Goal: Task Accomplishment & Management: Use online tool/utility

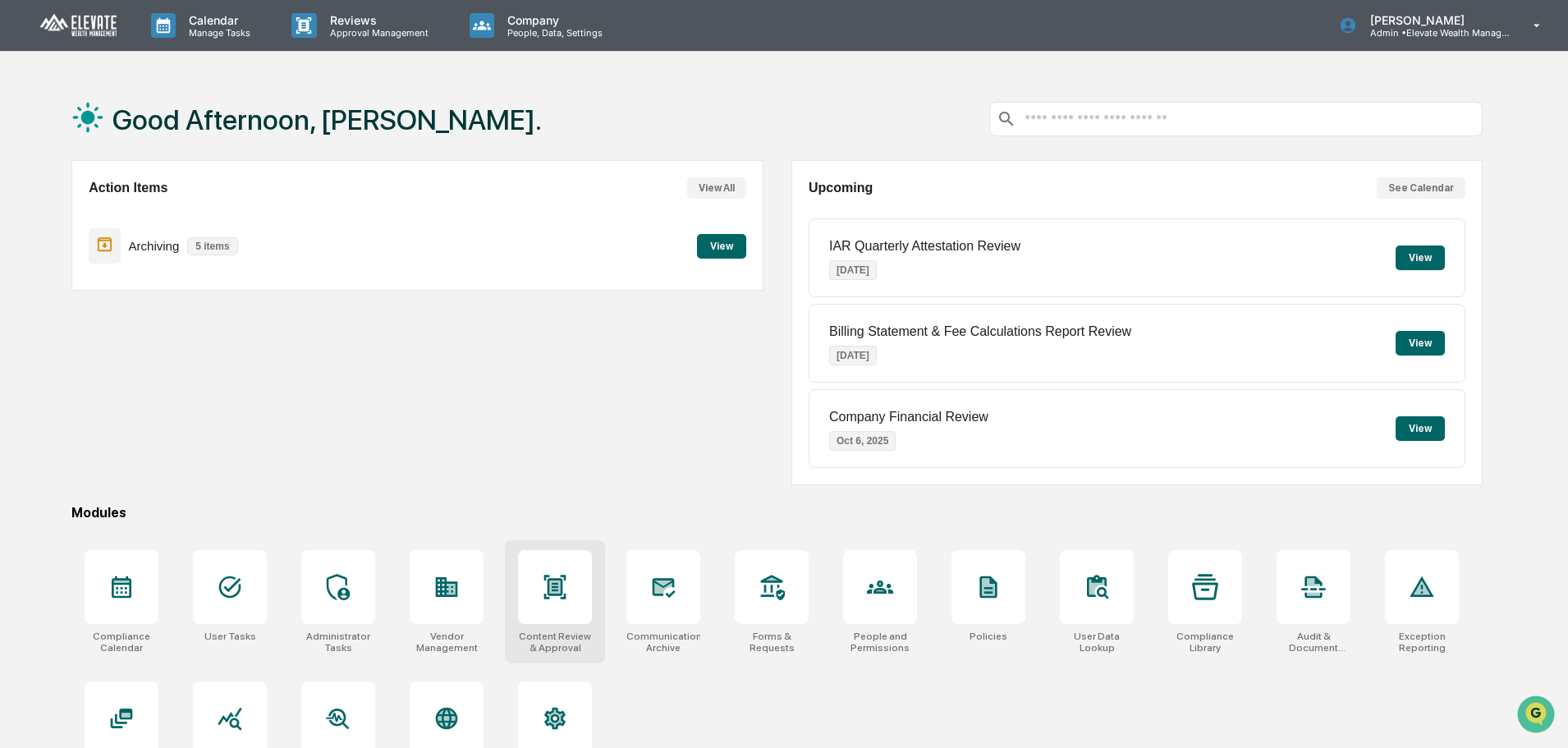
click at [535, 572] on div at bounding box center [555, 586] width 74 height 74
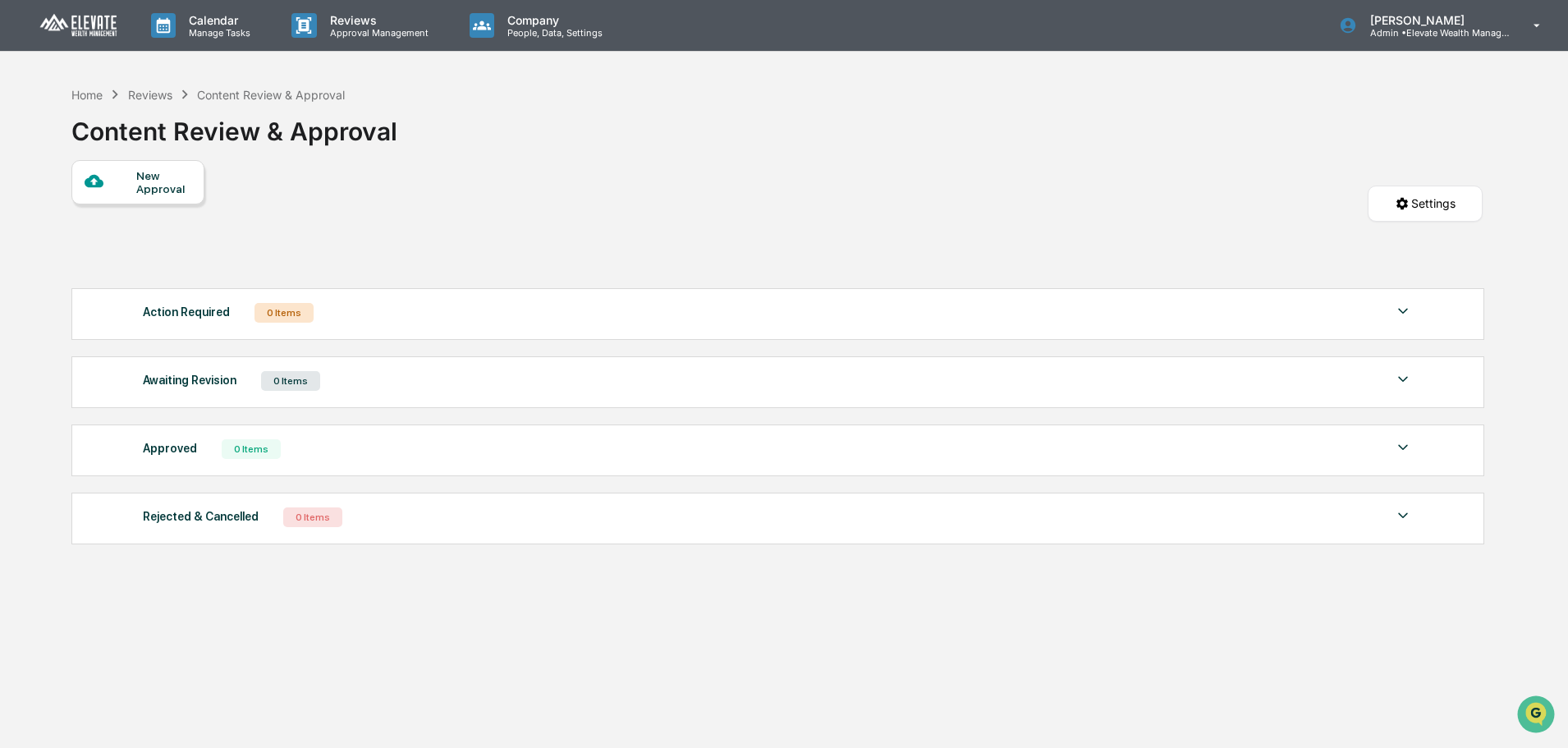
click at [115, 183] on div at bounding box center [111, 181] width 52 height 20
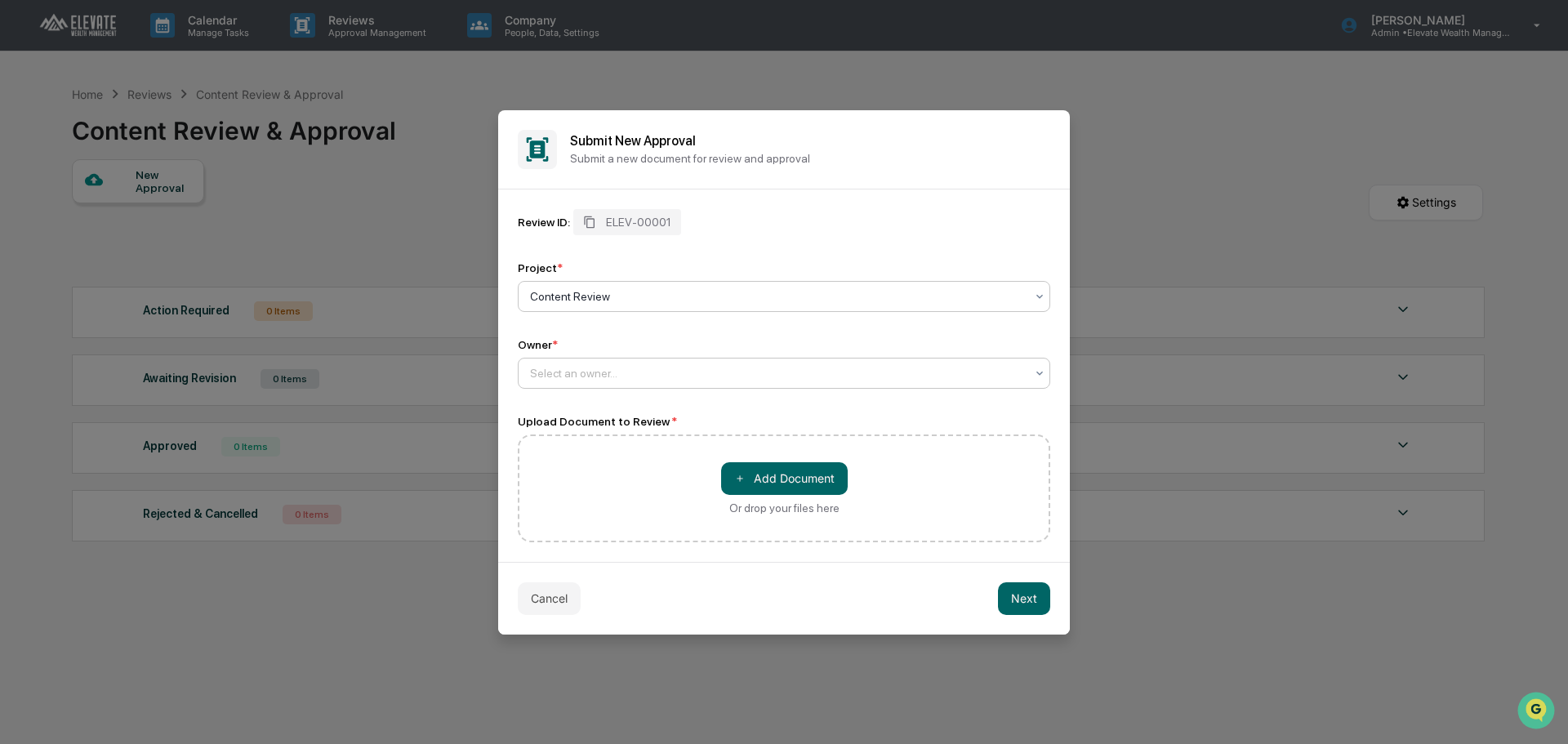
click at [722, 363] on div "Select an owner..." at bounding box center [778, 373] width 511 height 23
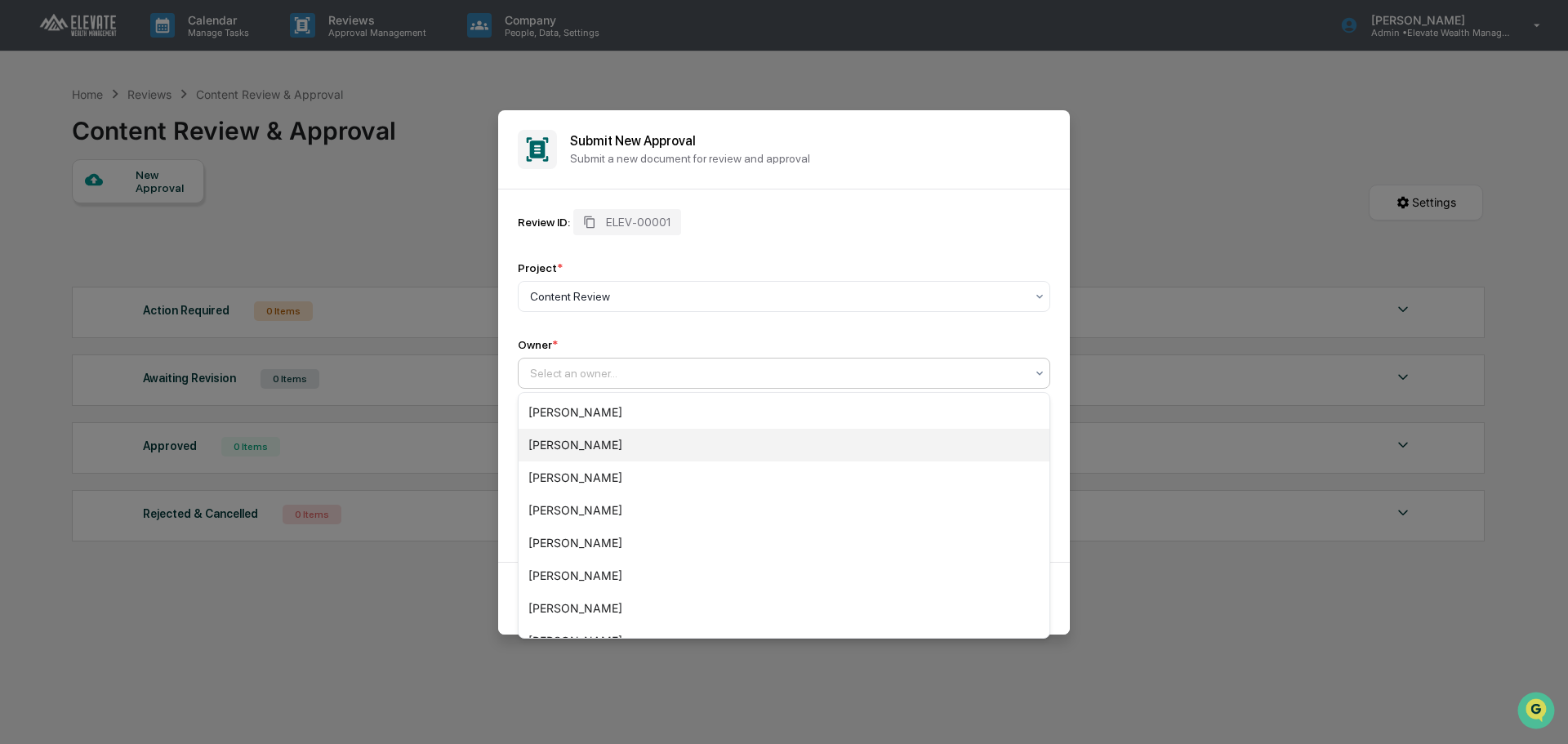
scroll to position [153, 0]
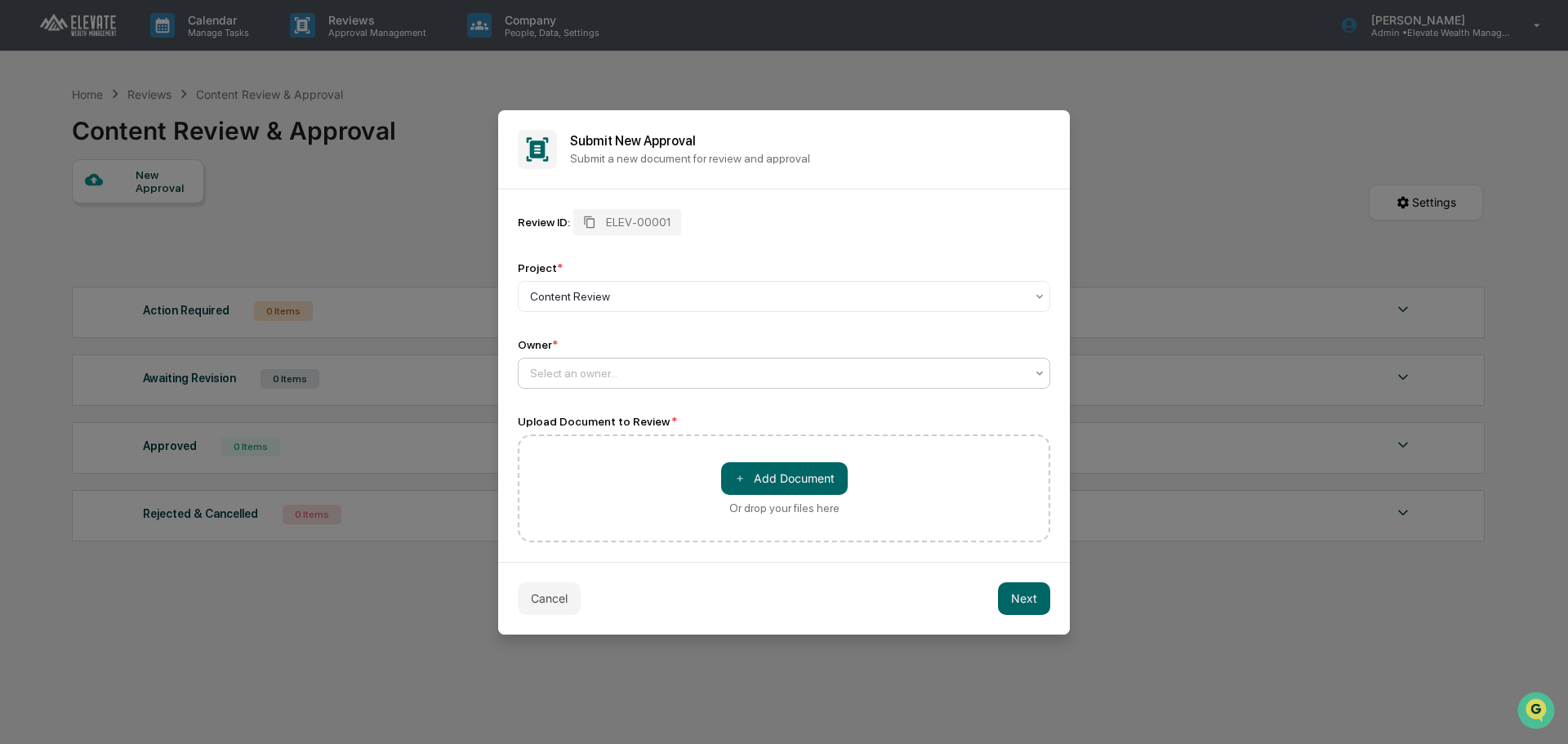
click at [754, 375] on div at bounding box center [777, 373] width 495 height 16
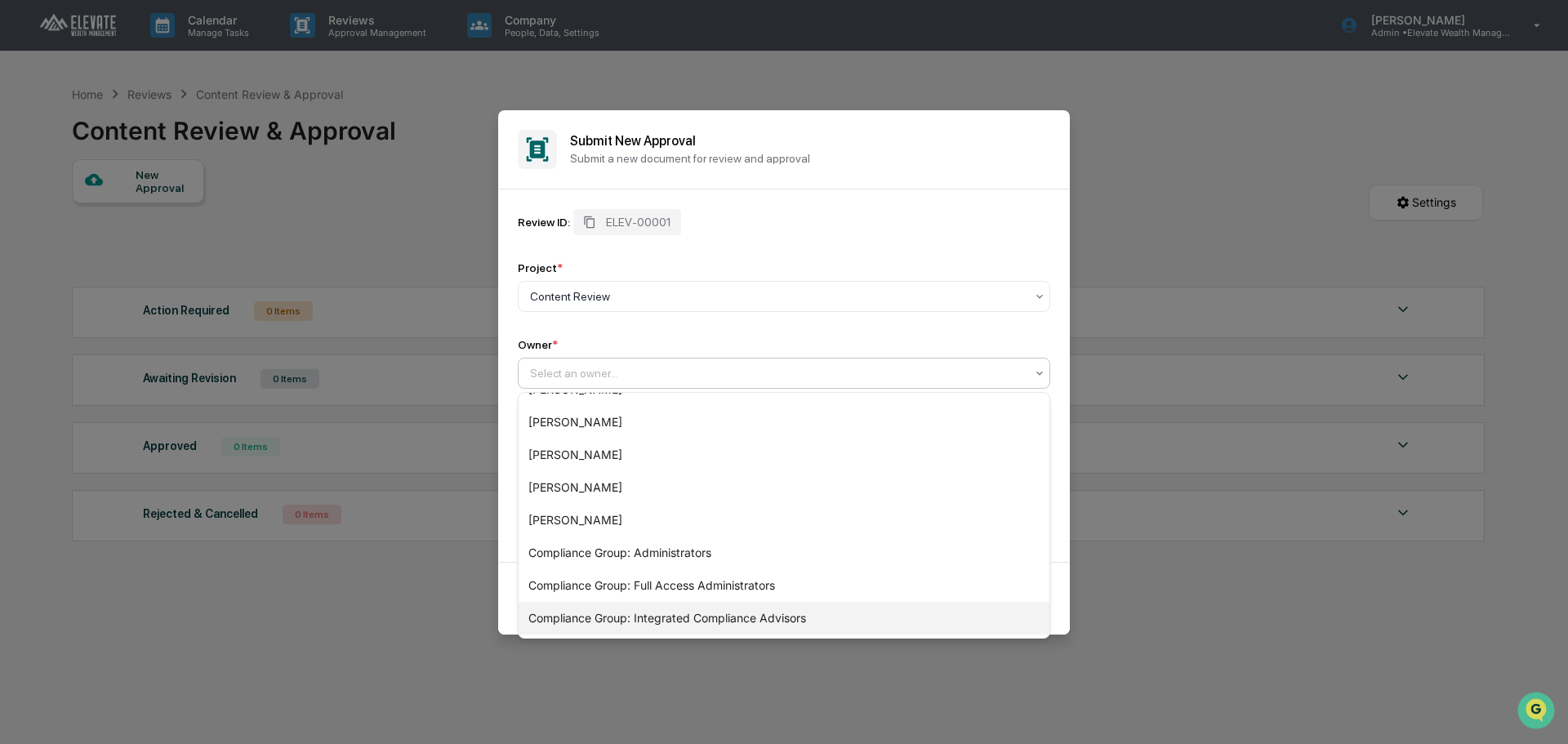
click at [664, 618] on div "Compliance Group: Integrated Compliance Advisors" at bounding box center [784, 618] width 531 height 33
